Goal: Task Accomplishment & Management: Complete application form

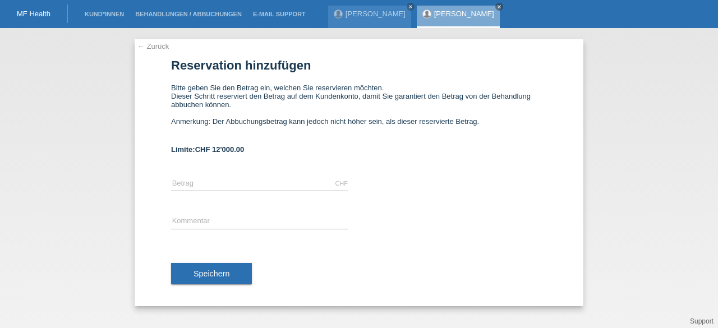
click at [33, 15] on link "MF Health" at bounding box center [34, 14] width 34 height 8
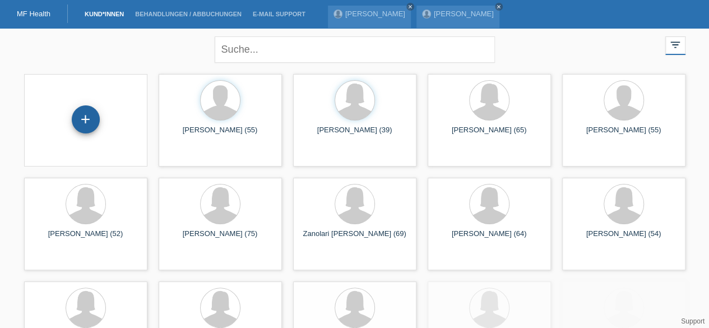
click at [94, 116] on div "+" at bounding box center [85, 119] width 27 height 19
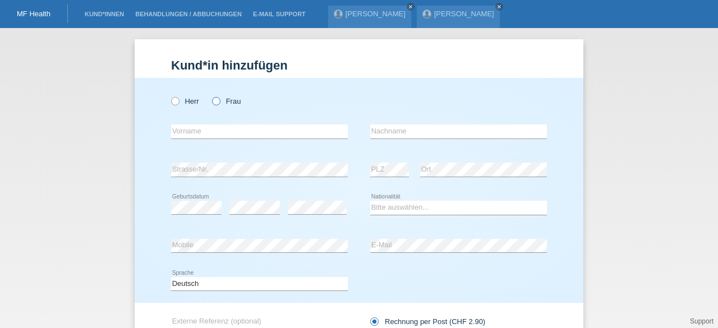
click at [210, 95] on icon at bounding box center [210, 95] width 0 height 0
click at [215, 102] on input "Frau" at bounding box center [215, 100] width 7 height 7
radio input "true"
click at [202, 128] on input "text" at bounding box center [259, 131] width 177 height 14
paste input "marisamoniz.1982@gmail.com"
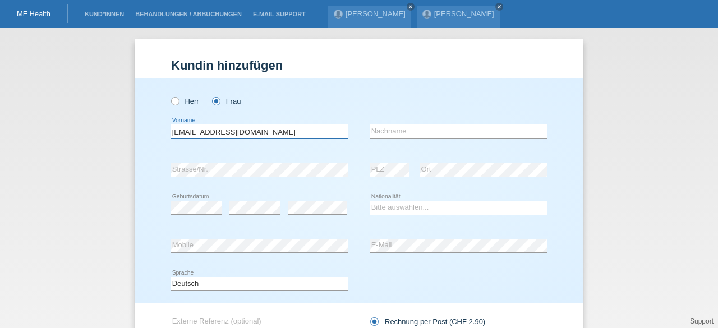
drag, startPoint x: 285, startPoint y: 128, endPoint x: 112, endPoint y: 137, distance: 173.5
click at [112, 137] on div "Kund*in hinzufügen Kunde hinzufügen Kundin hinzufügen Herr Frau error Vorname e…" at bounding box center [359, 178] width 718 height 300
type input "marisamoniz.1982@gmail.com"
drag, startPoint x: 289, startPoint y: 131, endPoint x: 52, endPoint y: 149, distance: 237.3
click at [52, 149] on div "Kund*in hinzufügen Kunde hinzufügen Kundin hinzufügen Herr Frau error Vorname e…" at bounding box center [359, 178] width 718 height 300
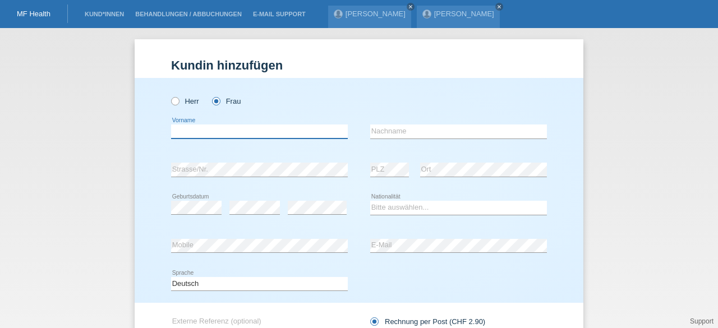
paste input "Raquel"
type input "Raquel"
click at [380, 126] on input "text" at bounding box center [458, 131] width 177 height 14
paste input "Moinz"
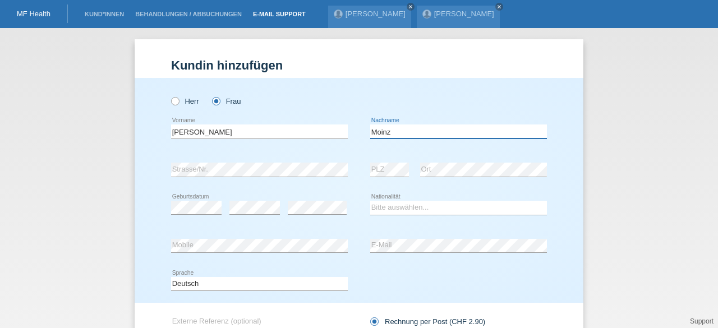
type input "Moinz"
select select "CH"
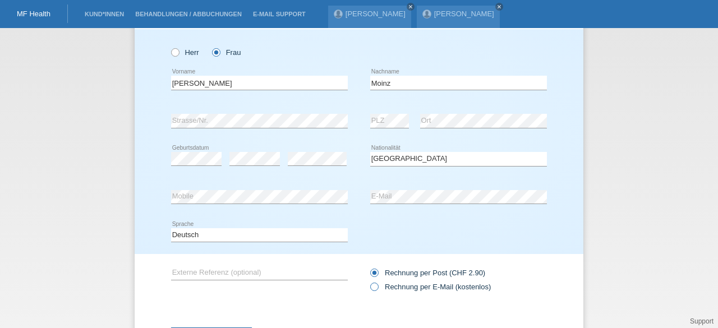
click at [368, 281] on icon at bounding box center [368, 281] width 0 height 0
click at [370, 285] on input "Rechnung per E-Mail (kostenlos)" at bounding box center [373, 290] width 7 height 14
radio input "true"
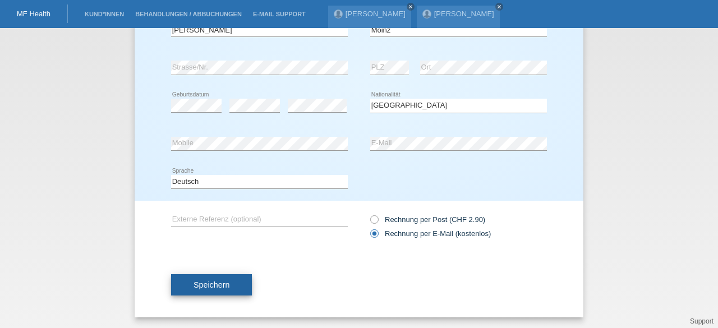
click at [228, 280] on button "Speichern" at bounding box center [211, 284] width 81 height 21
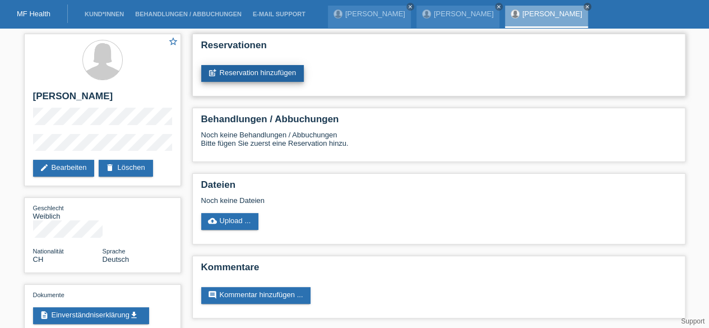
click at [253, 67] on link "post_add Reservation hinzufügen" at bounding box center [252, 73] width 103 height 17
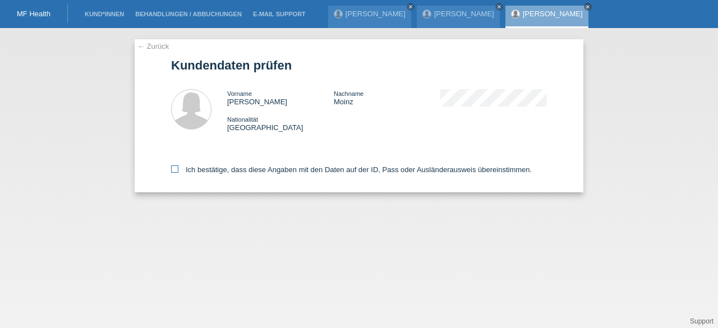
click at [174, 169] on icon at bounding box center [174, 168] width 7 height 7
click at [174, 169] on input "Ich bestätige, dass diese Angaben mit den Daten auf der ID, Pass oder Ausländer…" at bounding box center [174, 168] width 7 height 7
checkbox input "true"
